Goal: Task Accomplishment & Management: Use online tool/utility

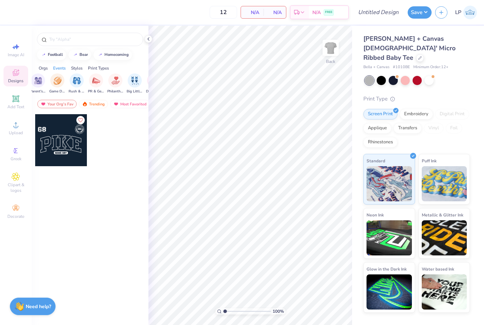
scroll to position [0, 96]
click at [51, 82] on img "filter for Game Day" at bounding box center [55, 81] width 8 height 8
click at [64, 107] on div "Your Org's Fav" at bounding box center [56, 104] width 39 height 8
click at [90, 106] on div "Trending" at bounding box center [93, 104] width 29 height 8
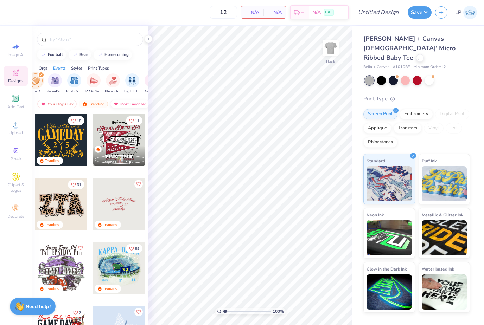
click at [124, 107] on div "Most Favorited" at bounding box center [130, 104] width 40 height 8
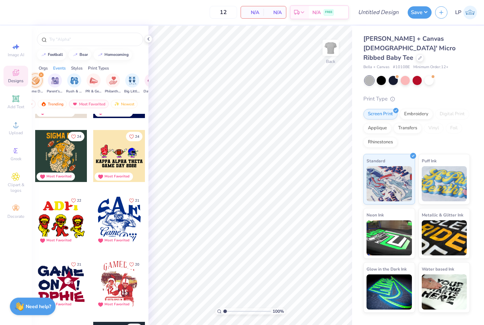
scroll to position [118, 0]
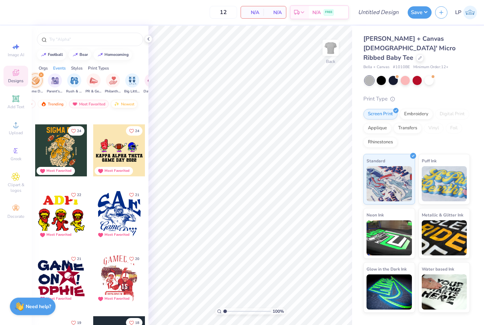
click at [124, 107] on div "Newest" at bounding box center [124, 104] width 27 height 8
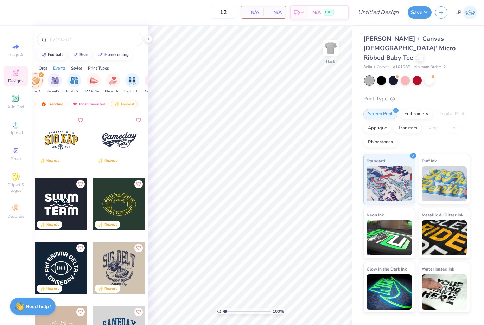
click at [58, 204] on div at bounding box center [61, 204] width 52 height 52
click at [380, 18] on input "Design Title" at bounding box center [387, 12] width 34 height 14
click at [149, 39] on icon at bounding box center [149, 39] width 6 height 6
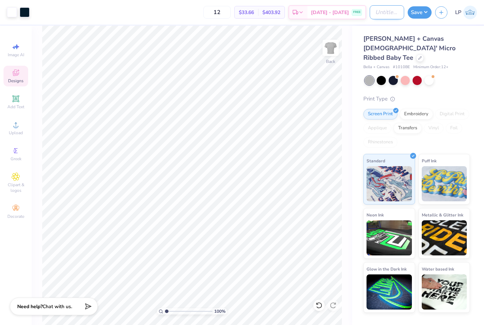
click at [381, 14] on input "Design Title" at bounding box center [387, 12] width 34 height 14
type input "Mock Order 1"
click at [419, 13] on button "Save" at bounding box center [420, 11] width 24 height 12
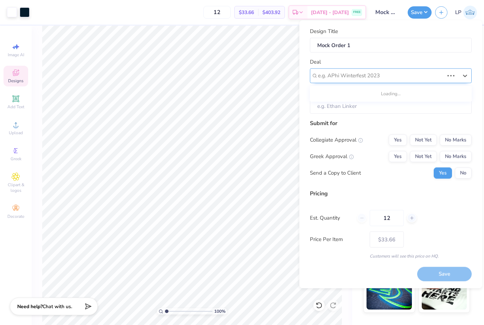
click at [368, 75] on div "e.g. APhi Winterfest 2023" at bounding box center [381, 76] width 126 height 8
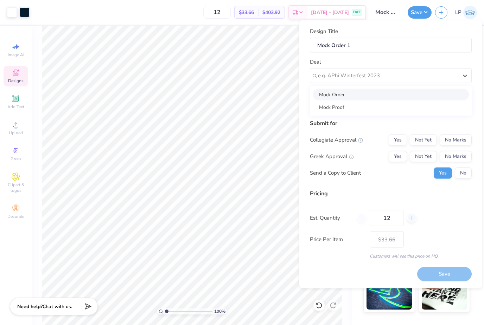
click at [360, 98] on div "Mock Order" at bounding box center [391, 95] width 156 height 12
type input "[PERSON_NAME]"
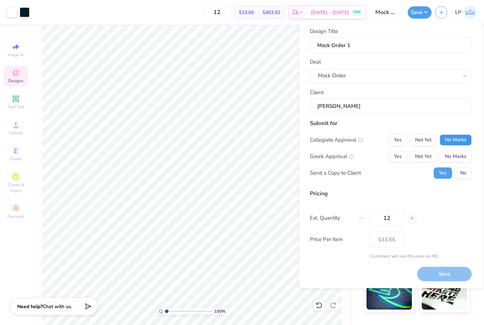
click at [464, 139] on button "No Marks" at bounding box center [456, 139] width 32 height 11
click at [461, 154] on button "No Marks" at bounding box center [456, 156] width 32 height 11
click at [460, 170] on button "No" at bounding box center [463, 172] width 17 height 11
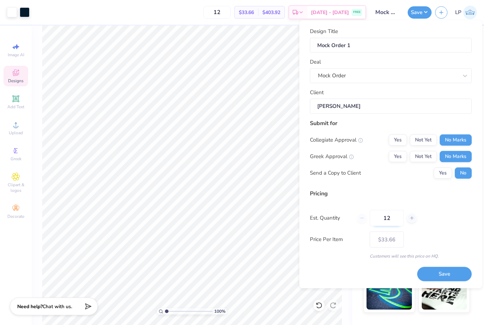
click at [394, 219] on input "12" at bounding box center [387, 218] width 34 height 16
click at [419, 229] on div "Pricing Est. Quantity 12 Price Per Item $33.66 Customers will see this price on…" at bounding box center [391, 224] width 162 height 70
click at [436, 277] on button "Save" at bounding box center [444, 274] width 55 height 14
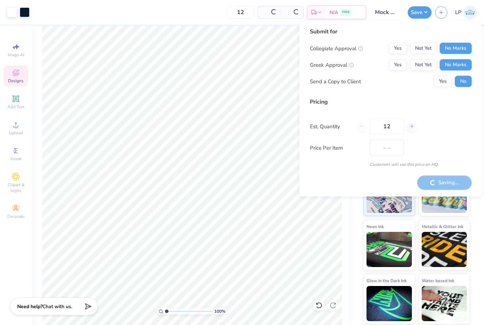
type input "$33.66"
